Goal: Task Accomplishment & Management: Use online tool/utility

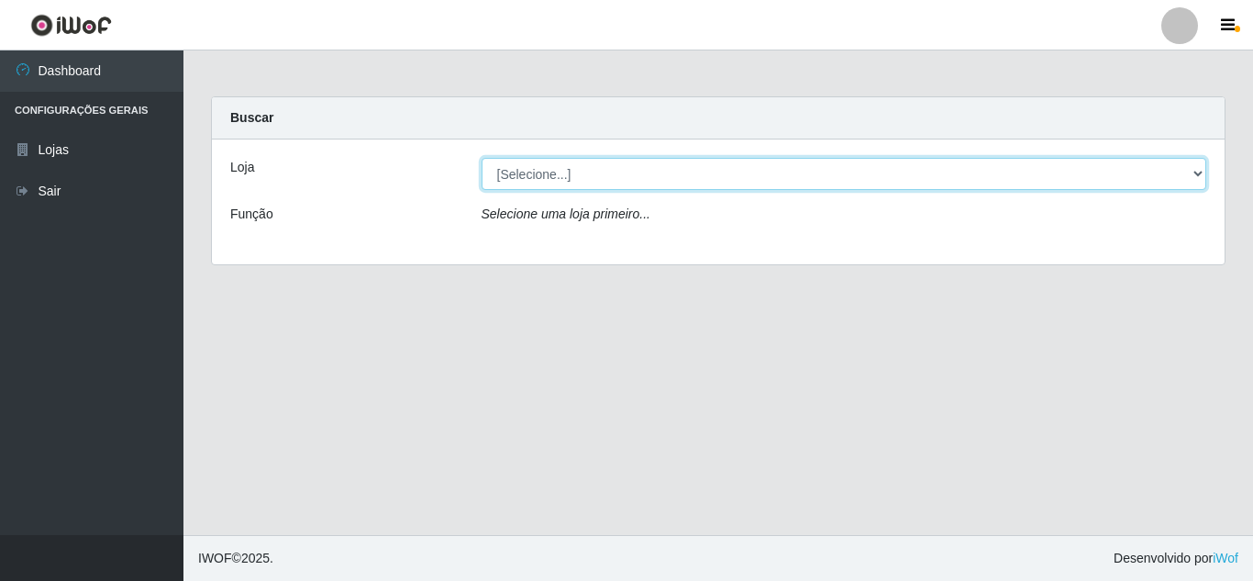
click at [628, 181] on select "[Selecione...] Queiroz Atacadão - [GEOGRAPHIC_DATA]" at bounding box center [845, 174] width 726 height 32
select select "225"
click at [482, 158] on select "[Selecione...] Queiroz Atacadão - [GEOGRAPHIC_DATA]" at bounding box center [845, 174] width 726 height 32
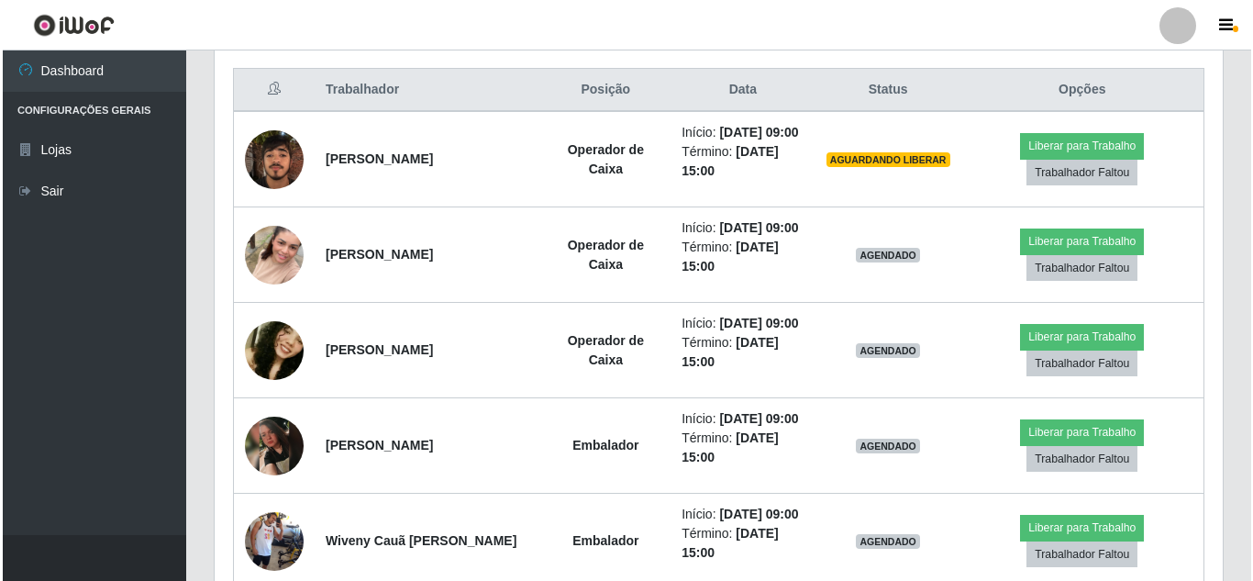
scroll to position [681, 0]
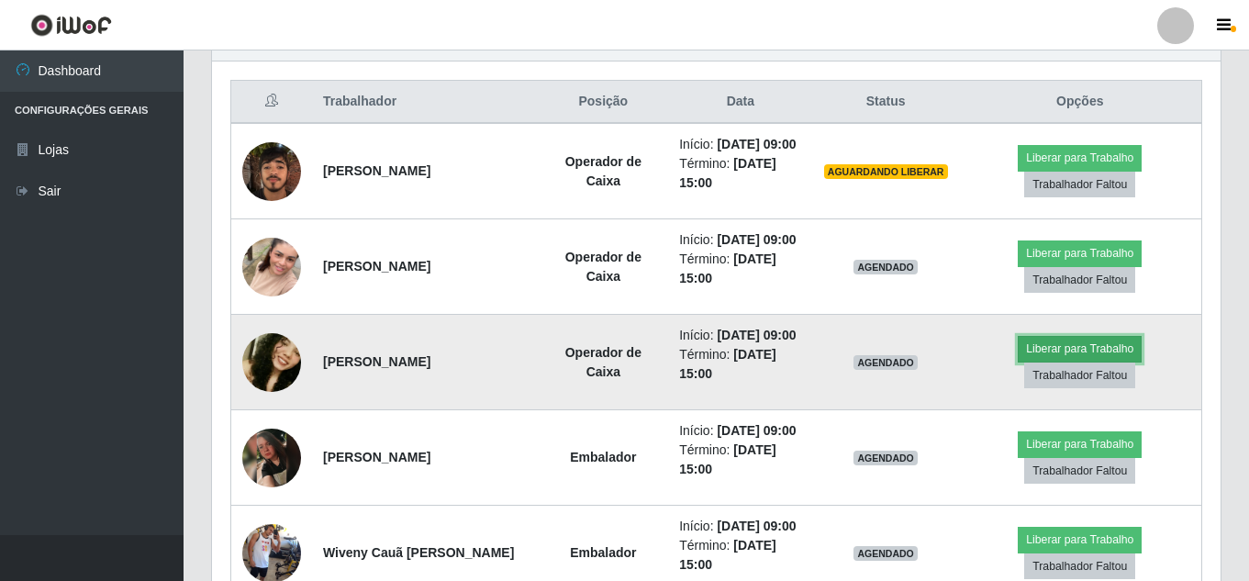
click at [1114, 342] on button "Liberar para Trabalho" at bounding box center [1079, 349] width 124 height 26
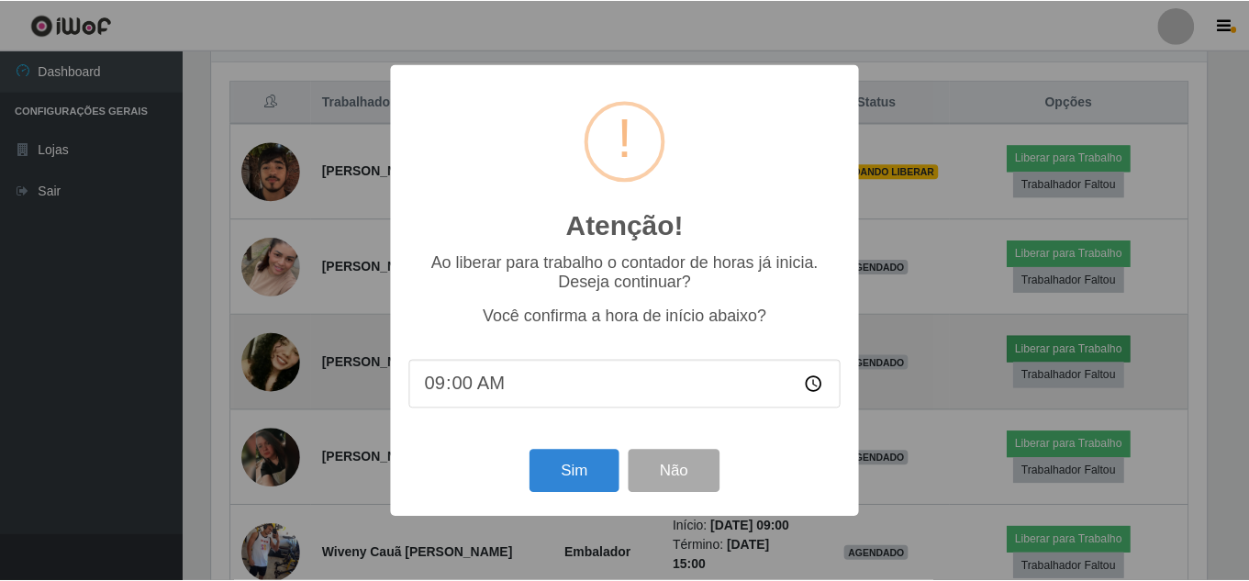
scroll to position [381, 999]
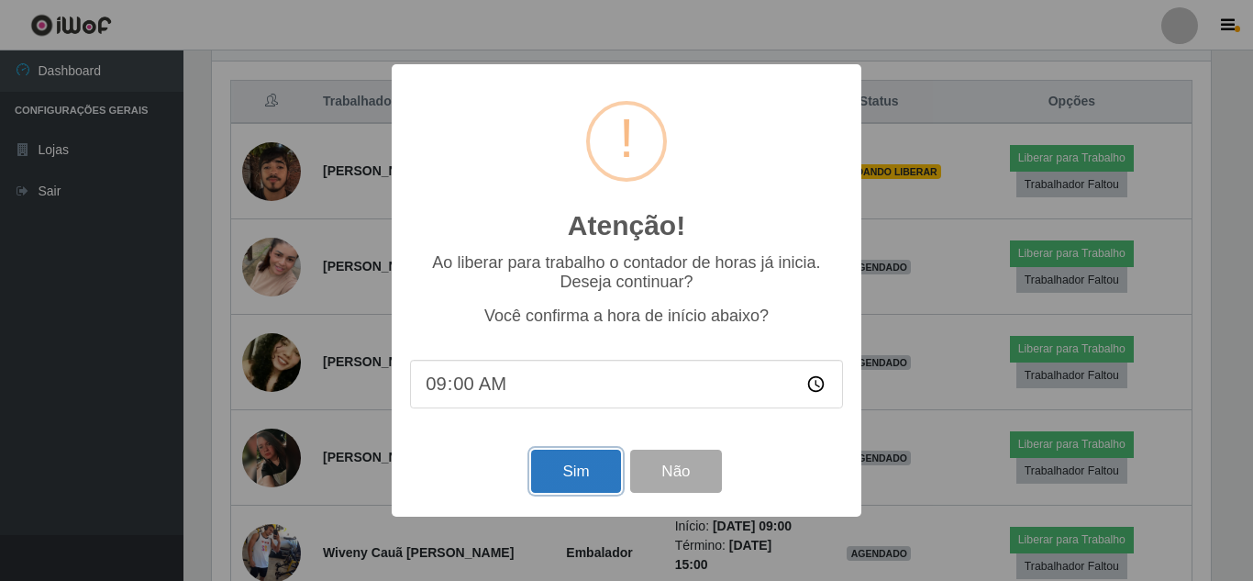
click at [563, 476] on button "Sim" at bounding box center [575, 471] width 89 height 43
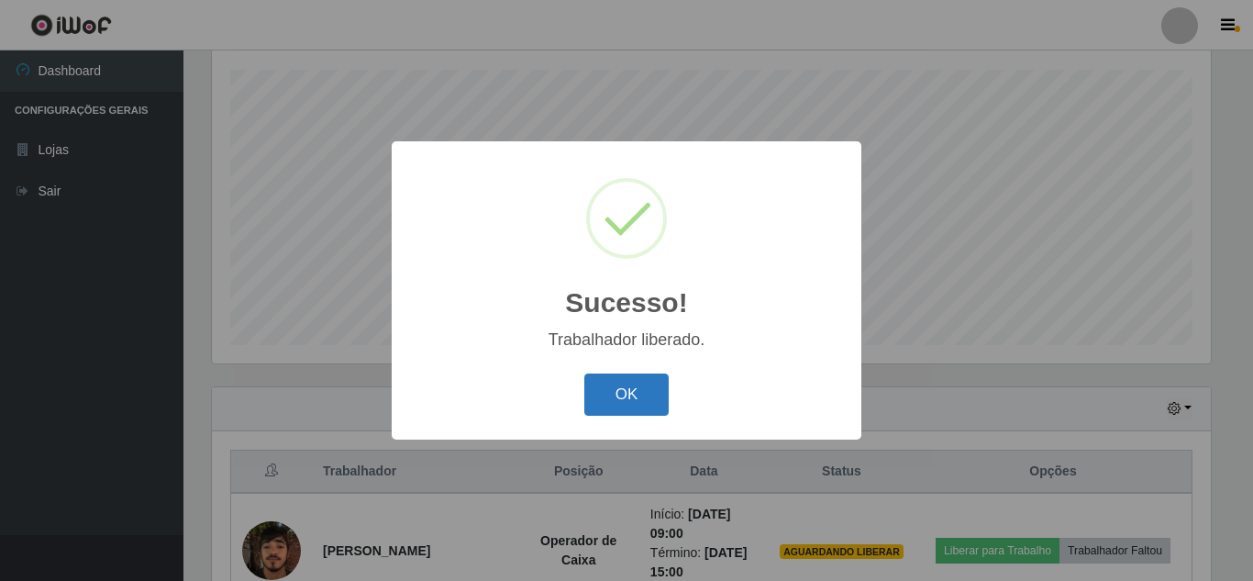
click at [628, 397] on button "OK" at bounding box center [626, 394] width 85 height 43
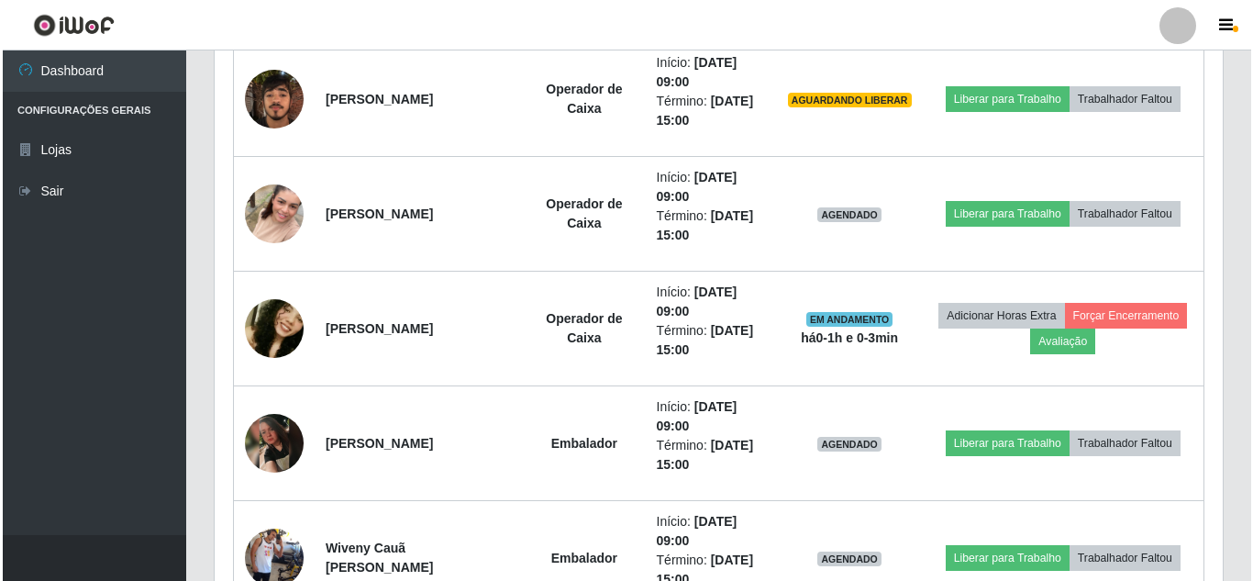
scroll to position [639, 0]
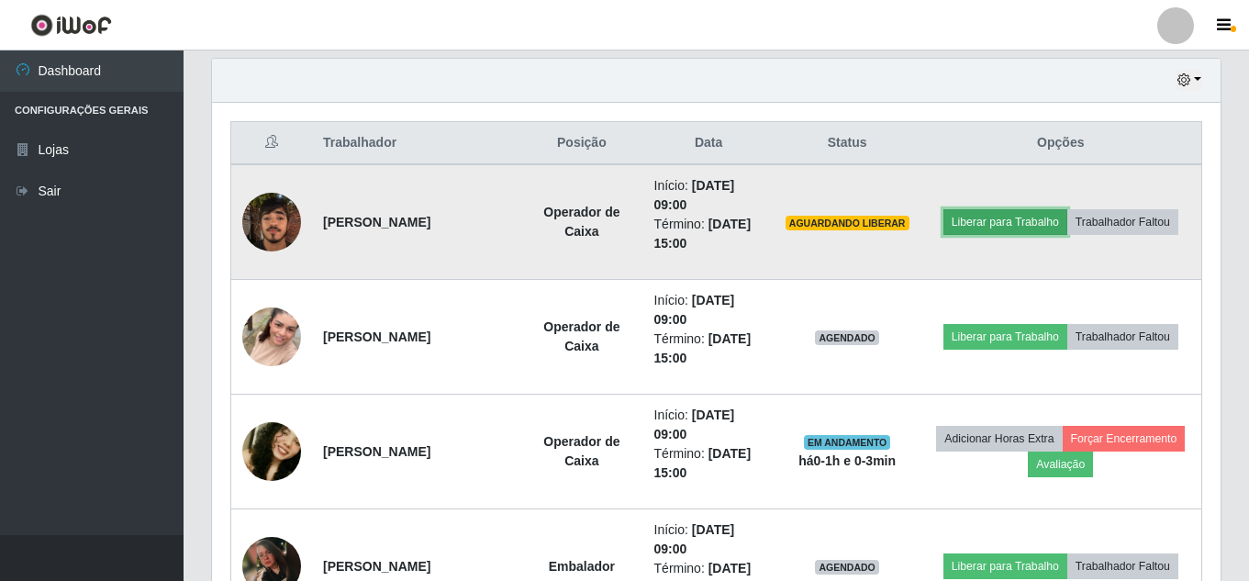
click at [986, 225] on button "Liberar para Trabalho" at bounding box center [1005, 222] width 124 height 26
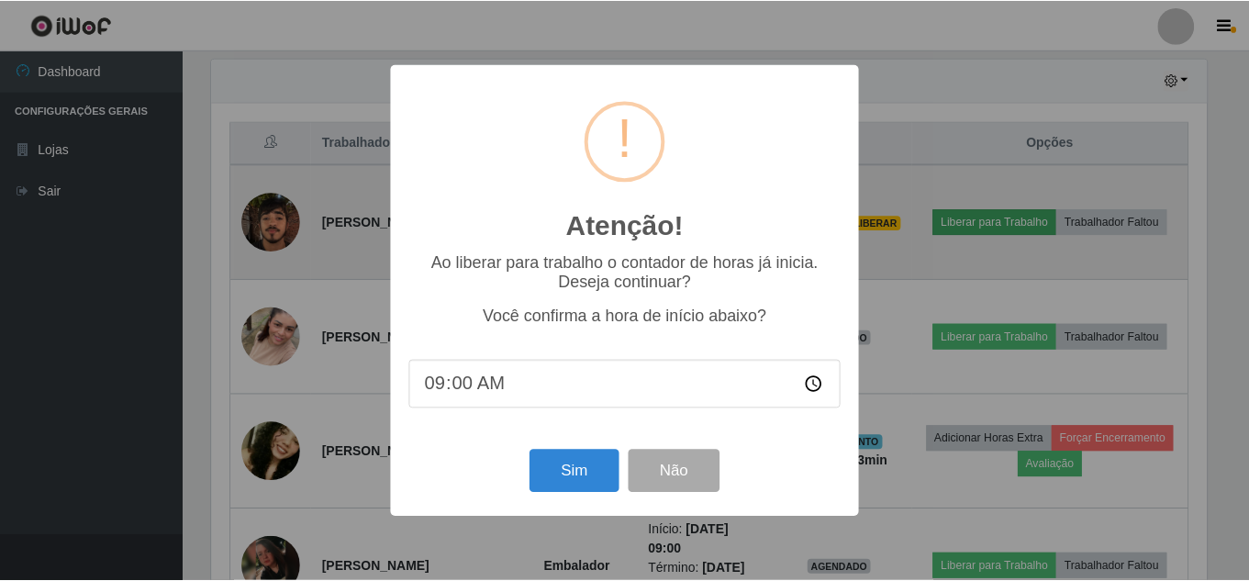
scroll to position [381, 999]
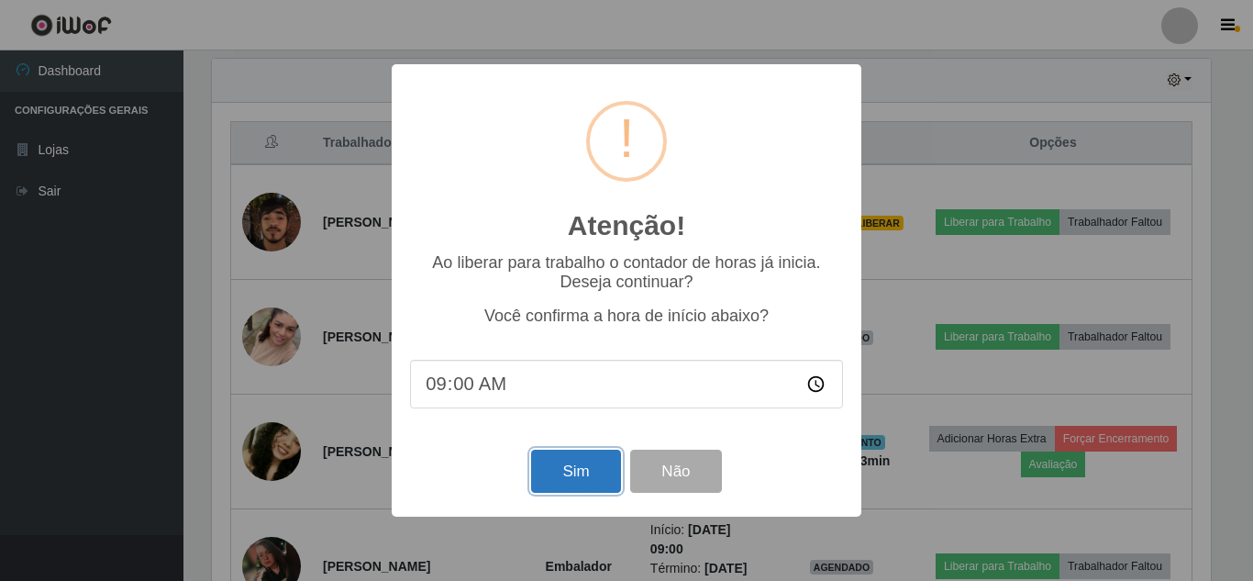
click at [579, 466] on button "Sim" at bounding box center [575, 471] width 89 height 43
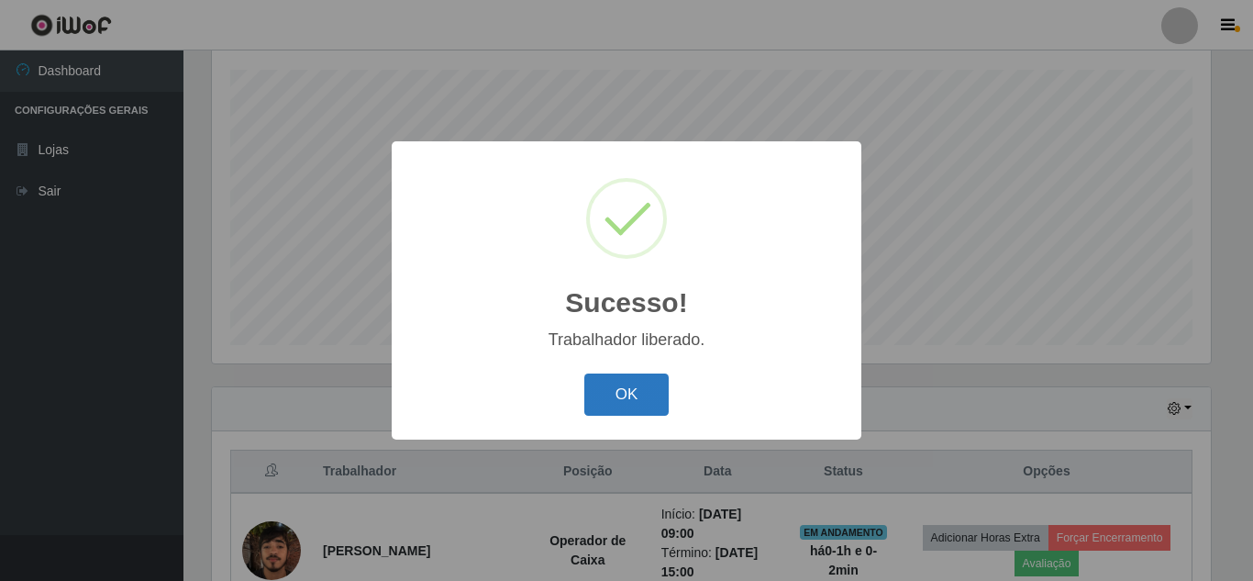
click at [648, 401] on button "OK" at bounding box center [626, 394] width 85 height 43
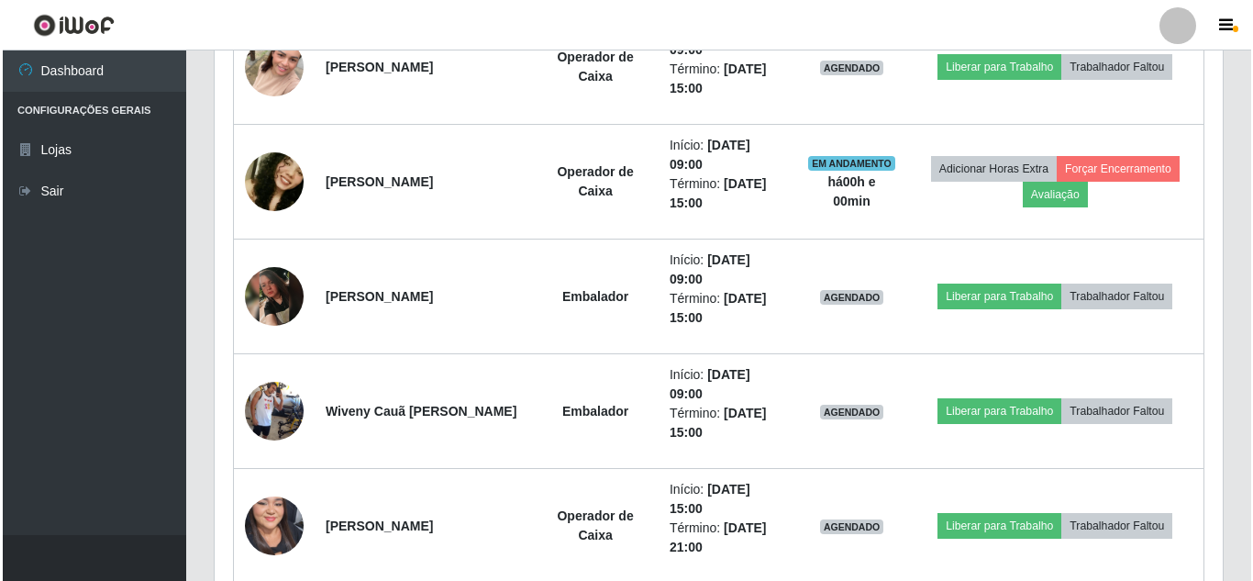
scroll to position [953, 0]
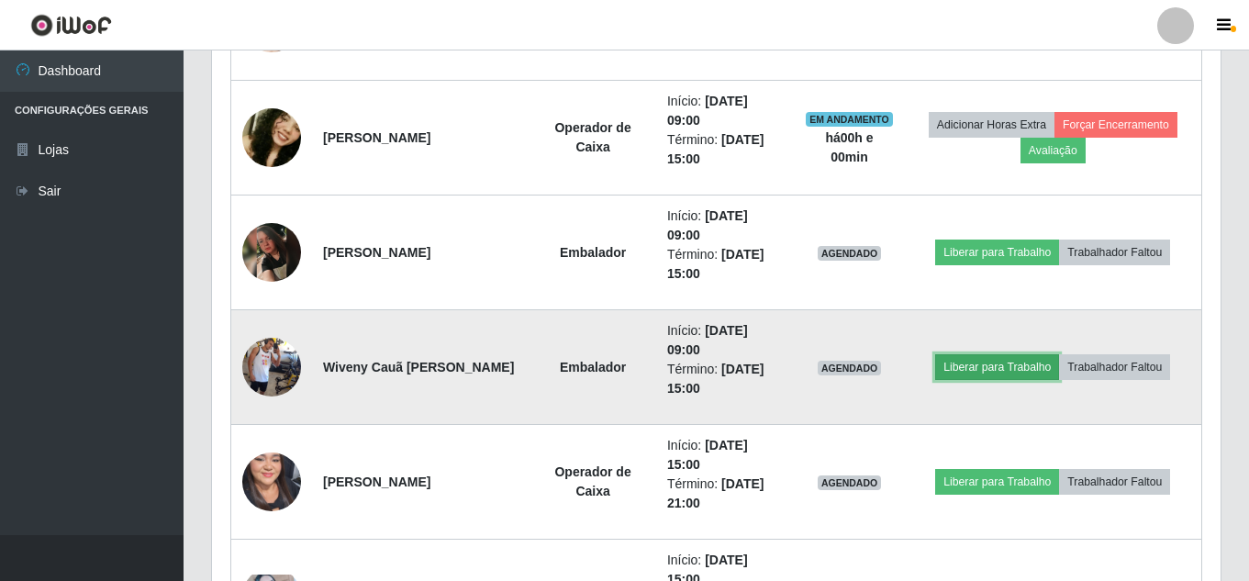
click at [995, 370] on button "Liberar para Trabalho" at bounding box center [997, 367] width 124 height 26
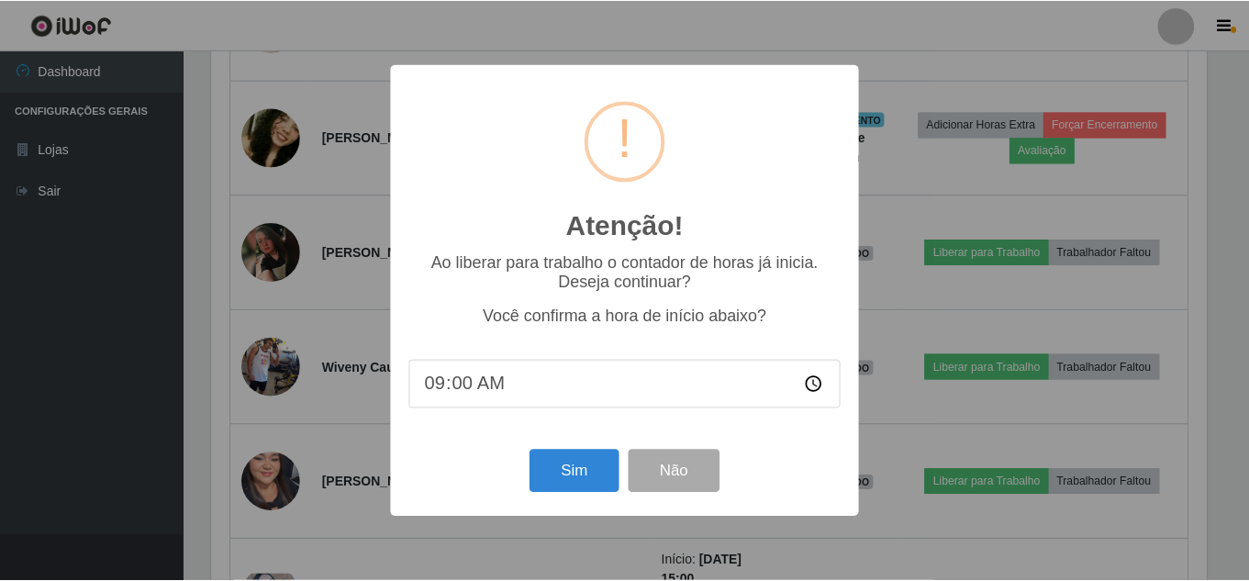
scroll to position [381, 999]
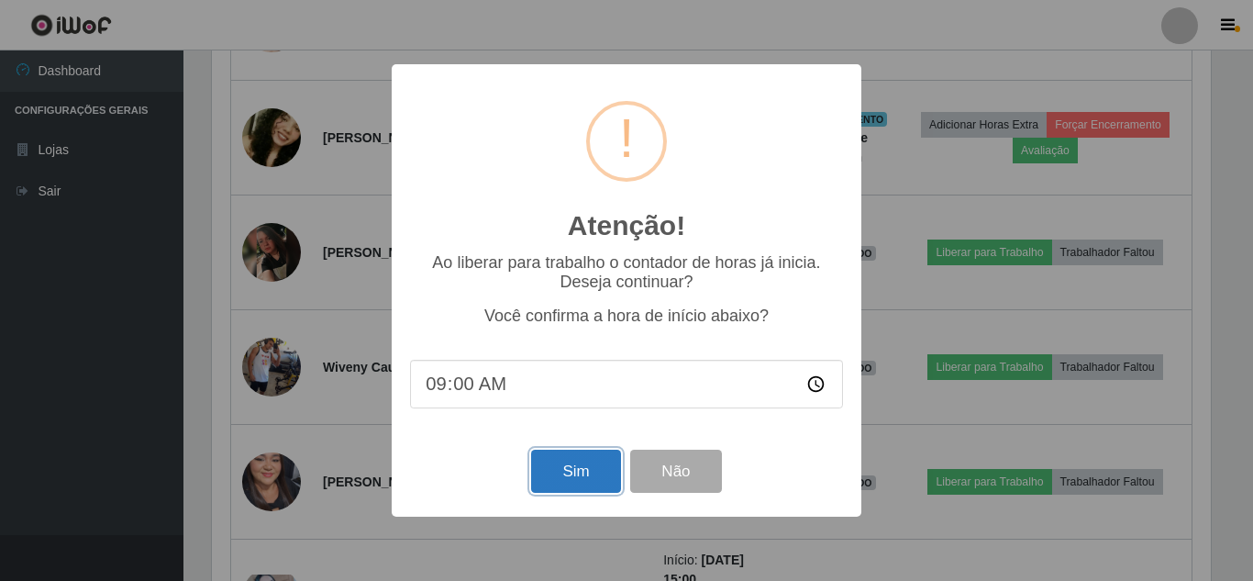
click at [583, 483] on button "Sim" at bounding box center [575, 471] width 89 height 43
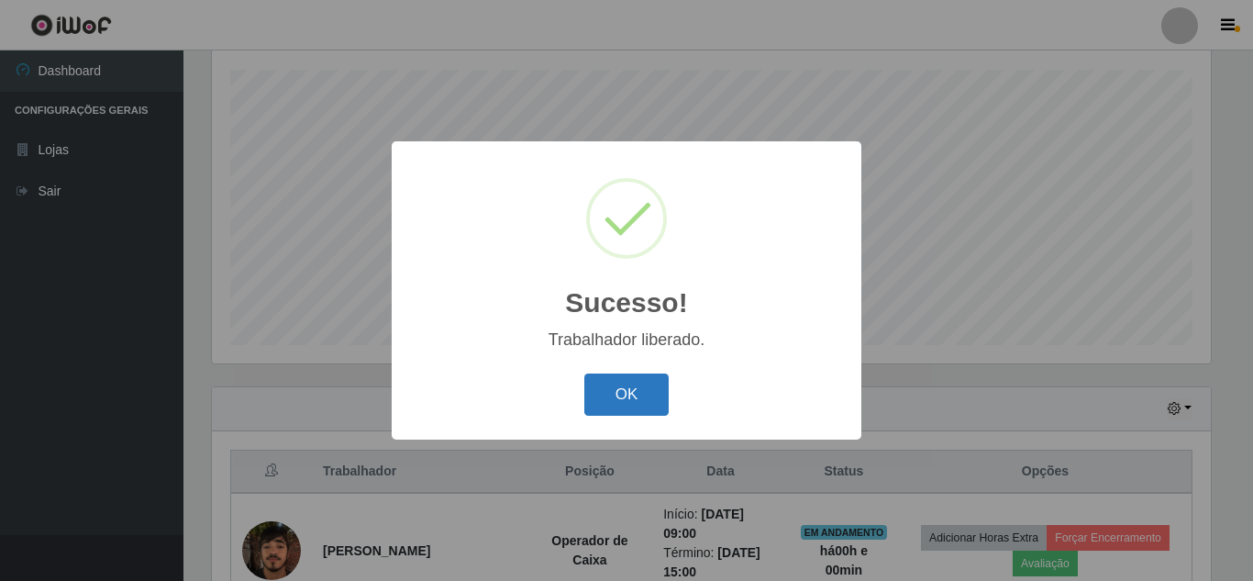
click at [595, 395] on button "OK" at bounding box center [626, 394] width 85 height 43
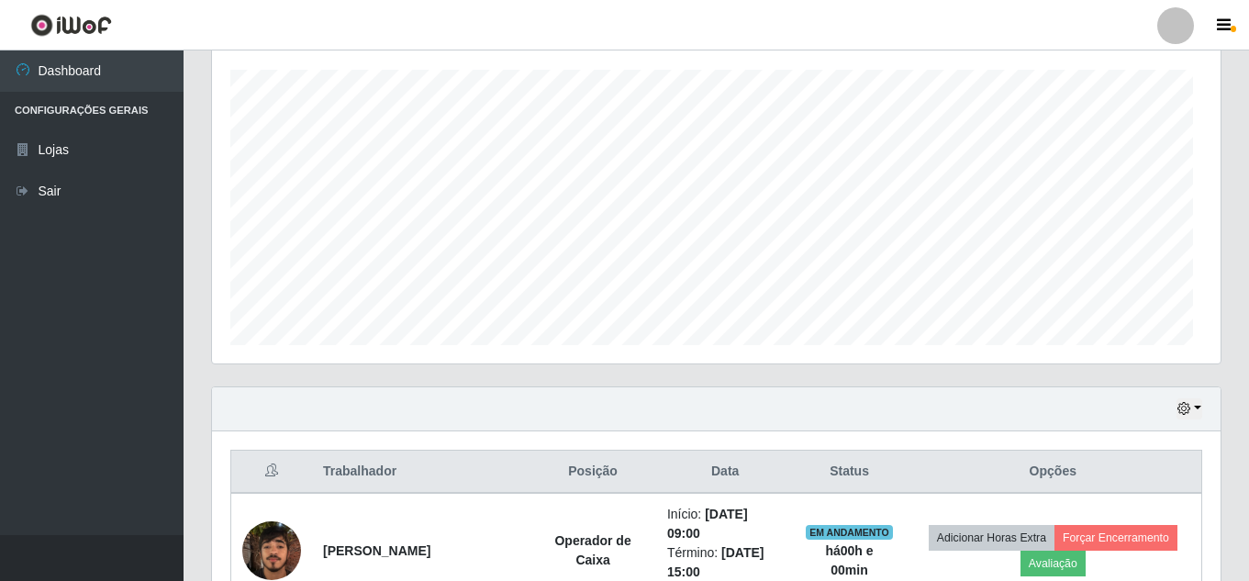
scroll to position [381, 1008]
drag, startPoint x: 1248, startPoint y: 204, endPoint x: 1252, endPoint y: 348, distance: 144.1
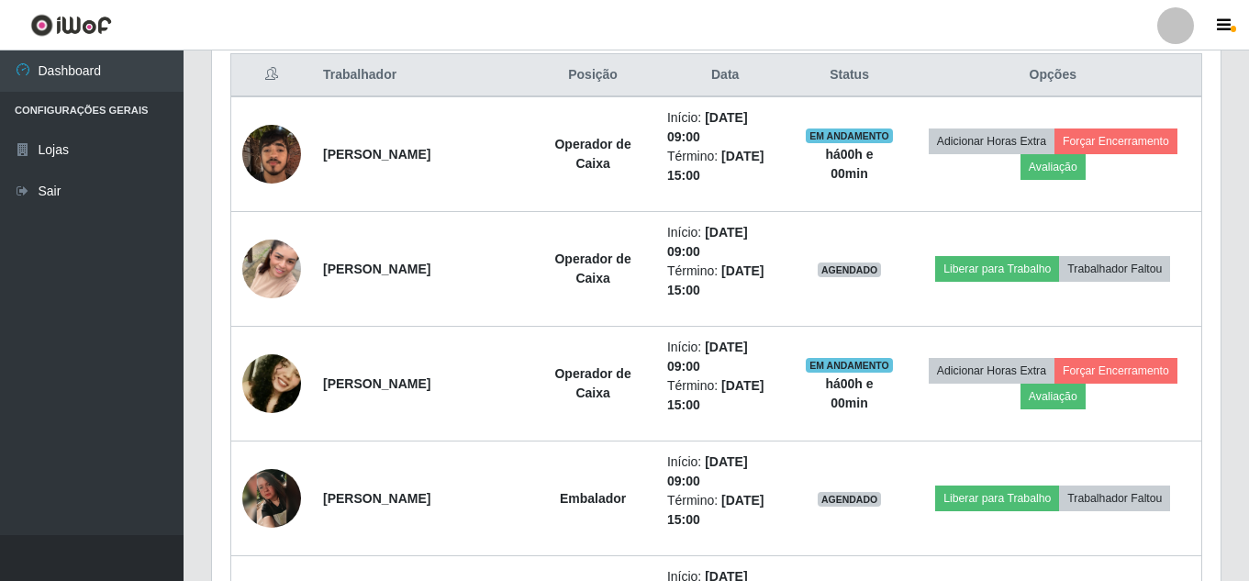
scroll to position [639, 0]
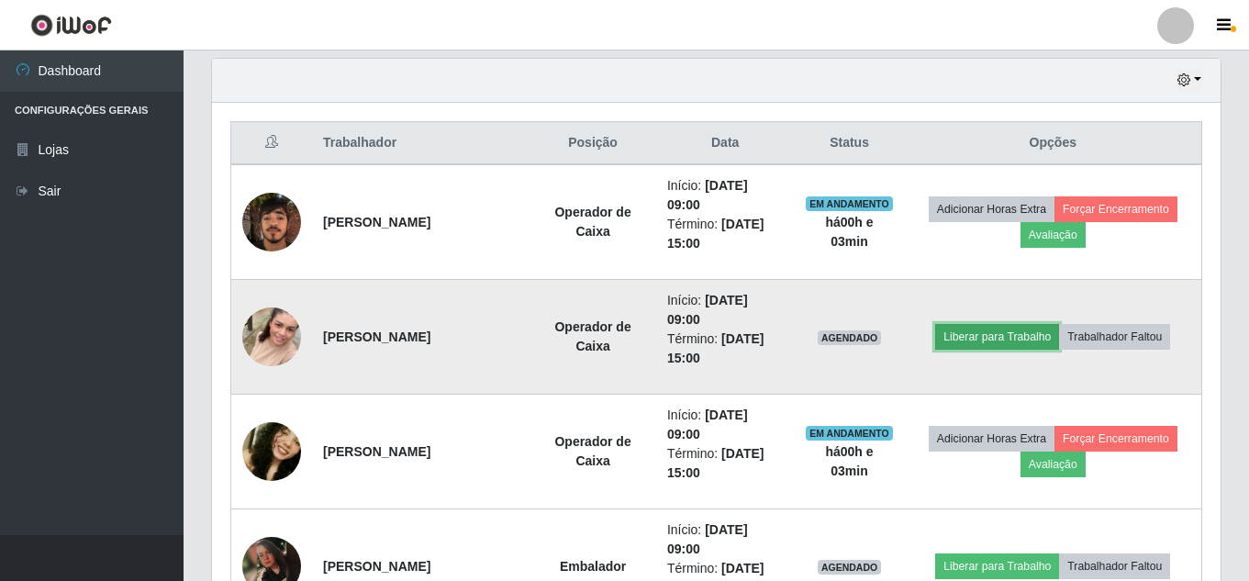
click at [967, 335] on button "Liberar para Trabalho" at bounding box center [997, 337] width 124 height 26
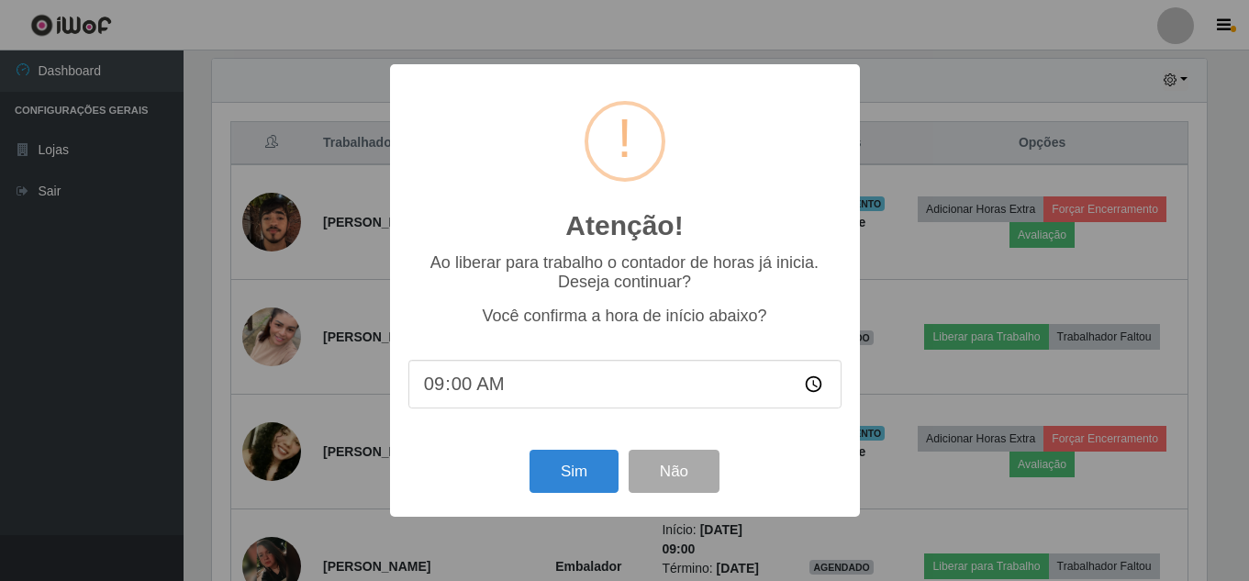
scroll to position [381, 999]
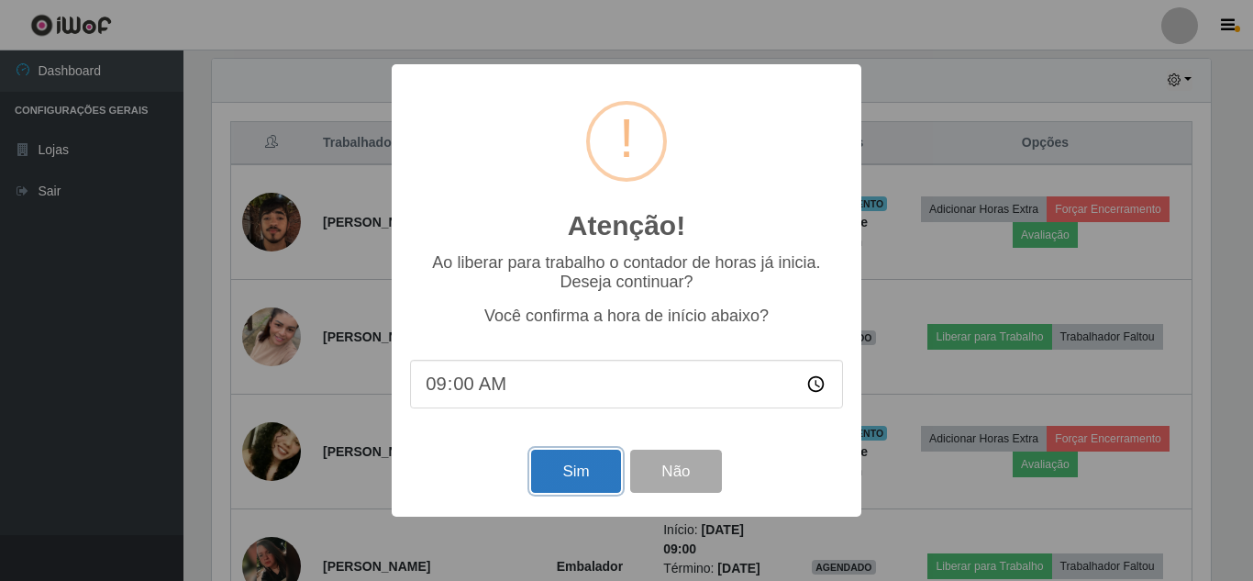
click at [544, 471] on button "Sim" at bounding box center [575, 471] width 89 height 43
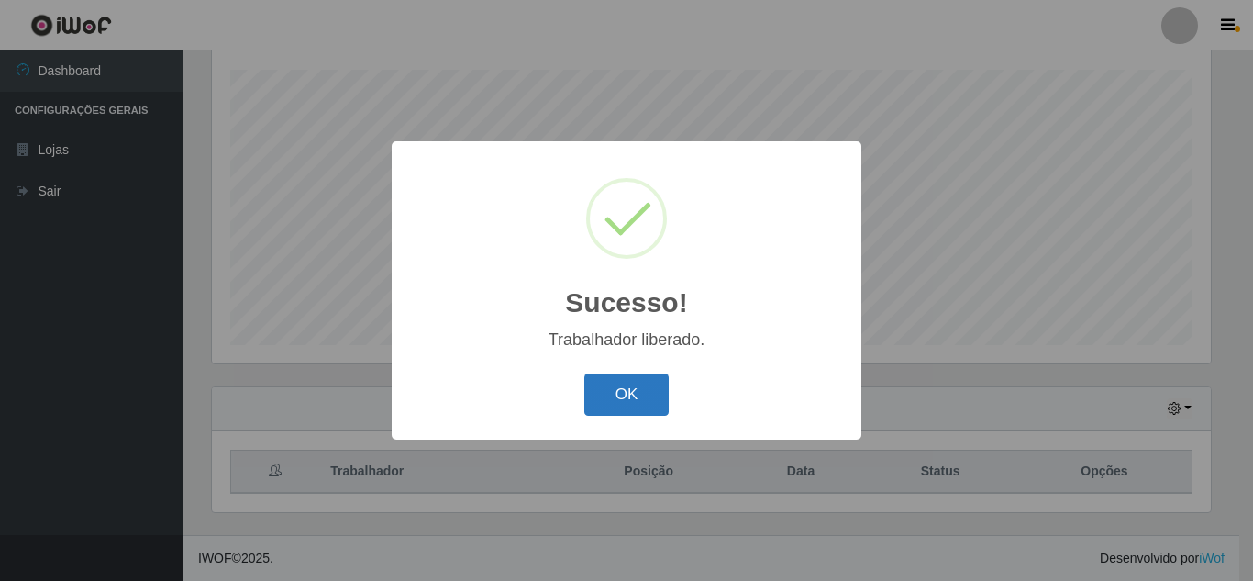
click at [628, 402] on button "OK" at bounding box center [626, 394] width 85 height 43
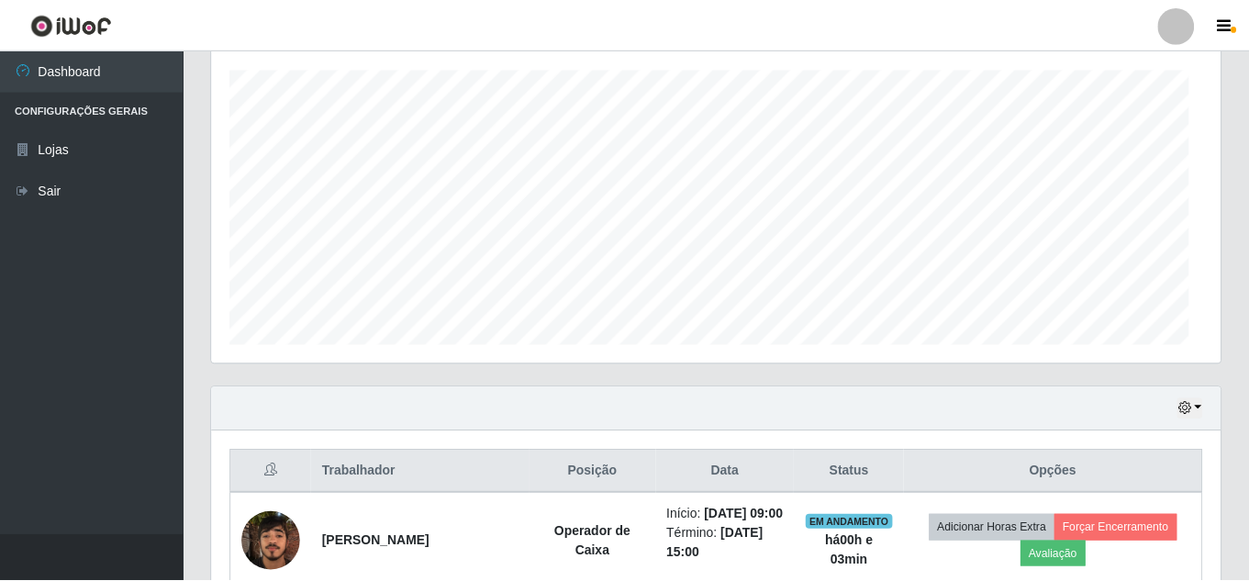
scroll to position [381, 1008]
